Goal: Information Seeking & Learning: Learn about a topic

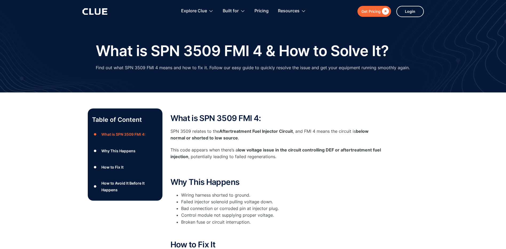
click at [40, 154] on div "Table of Content ● What is SPN 3509 FMI 4: ● Why This Happens ● How to Fix It ●…" at bounding box center [253, 233] width 506 height 282
click at [306, 162] on div "What is SPN 3509 FMI 4: SPN 3509 relates to the Aftertreatment Fuel Injector Ci…" at bounding box center [276, 143] width 213 height 58
click at [283, 154] on p "This code appears when there’s a low voltage issue in the circuit controlling D…" at bounding box center [276, 152] width 213 height 13
drag, startPoint x: 259, startPoint y: 151, endPoint x: 247, endPoint y: 150, distance: 12.1
click at [257, 151] on strong "low voltage issue in the circuit controlling DEF or aftertreatment fuel injecti…" at bounding box center [275, 153] width 210 height 12
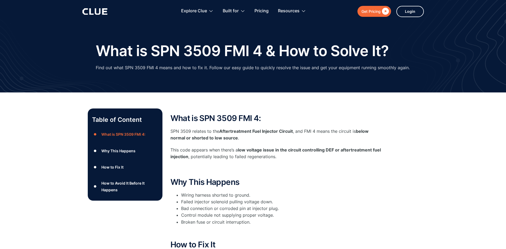
click at [221, 148] on p "This code appears when there’s a low voltage issue in the circuit controlling D…" at bounding box center [276, 152] width 213 height 13
drag, startPoint x: 221, startPoint y: 148, endPoint x: 208, endPoint y: 148, distance: 13.3
click at [208, 148] on p "This code appears when there’s a low voltage issue in the circuit controlling D…" at bounding box center [276, 152] width 213 height 13
drag, startPoint x: 190, startPoint y: 154, endPoint x: 279, endPoint y: 154, distance: 88.8
click at [279, 154] on p "This code appears when there’s a low voltage issue in the circuit controlling D…" at bounding box center [276, 152] width 213 height 13
